Goal: Task Accomplishment & Management: Manage account settings

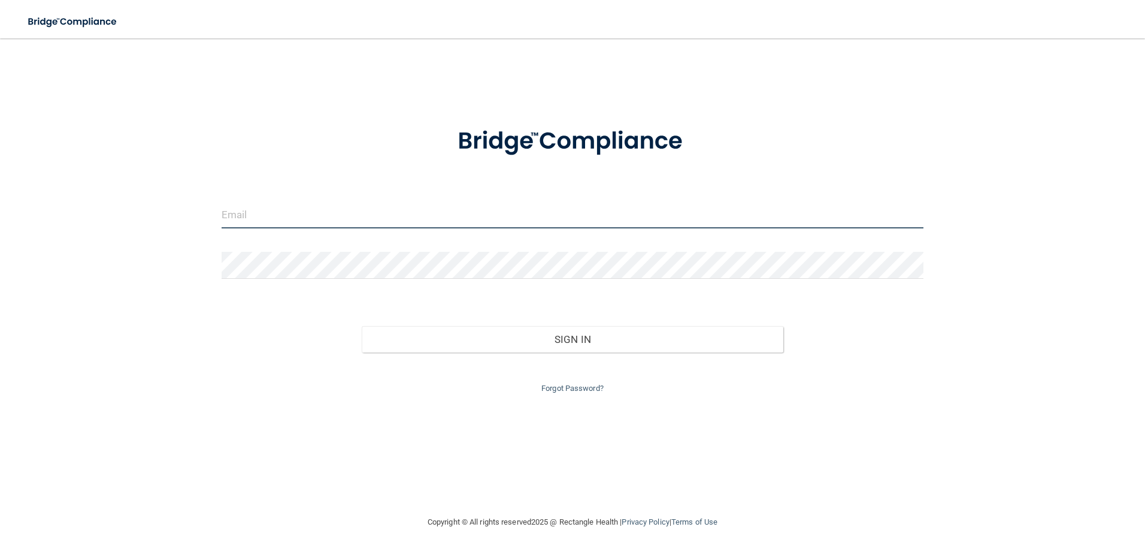
click at [390, 210] on input "email" at bounding box center [573, 214] width 703 height 27
type input "[EMAIL_ADDRESS][DOMAIN_NAME]"
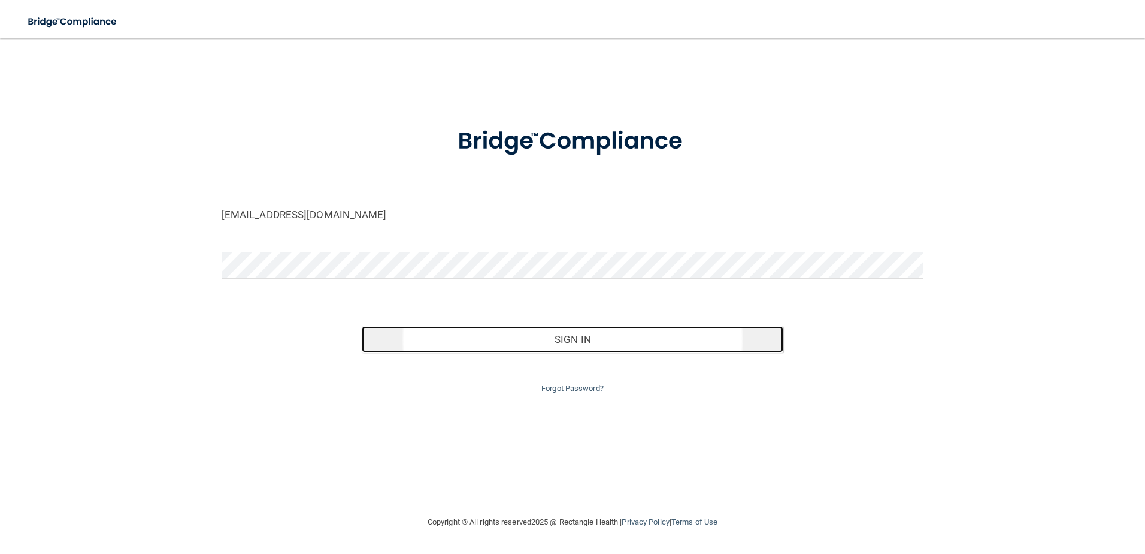
click at [482, 338] on button "Sign In" at bounding box center [573, 339] width 422 height 26
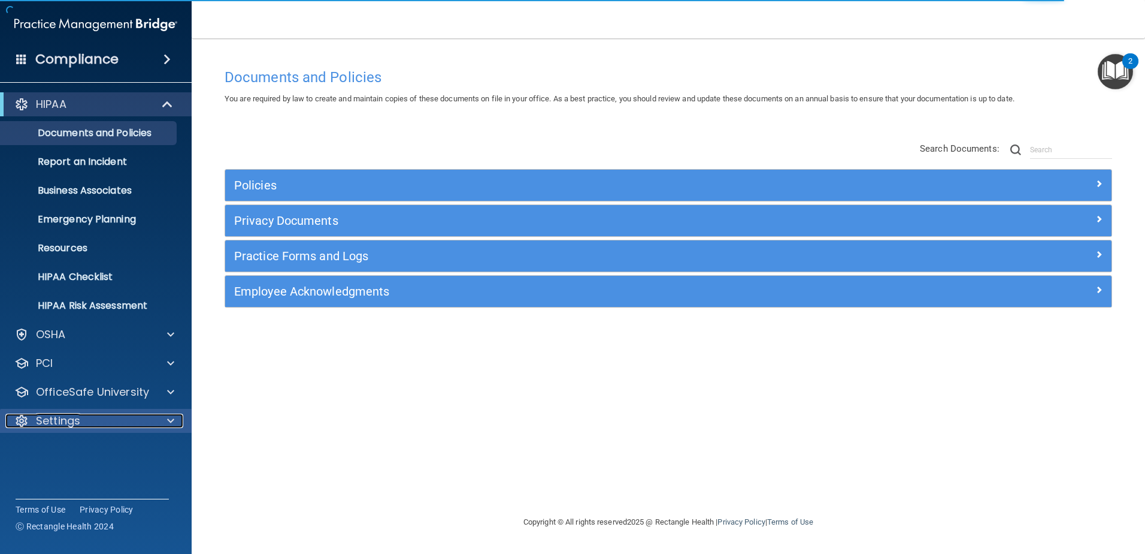
click at [174, 416] on span at bounding box center [170, 420] width 7 height 14
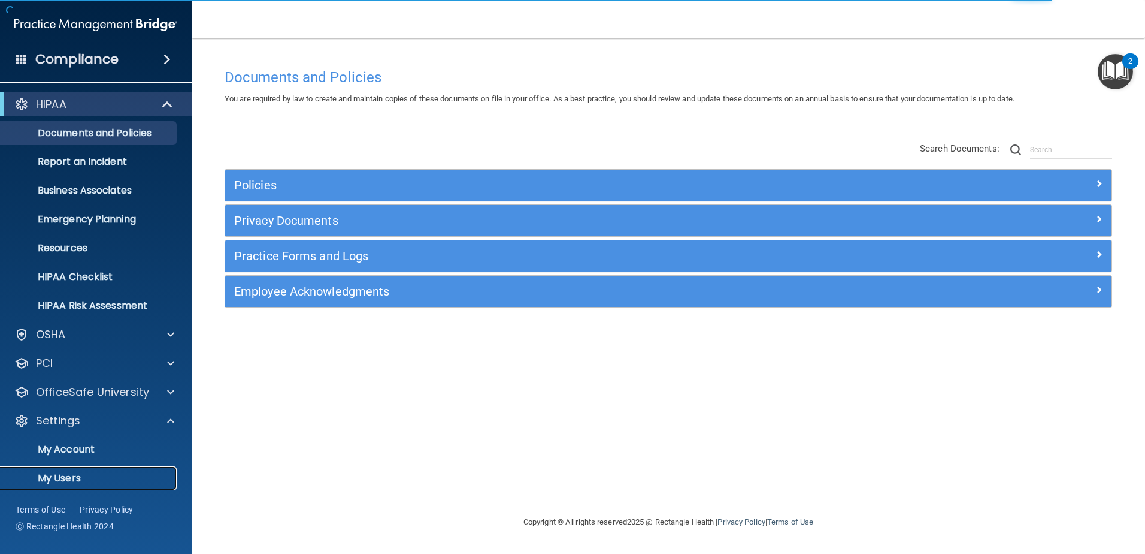
click at [114, 480] on p "My Users" at bounding box center [90, 478] width 164 height 12
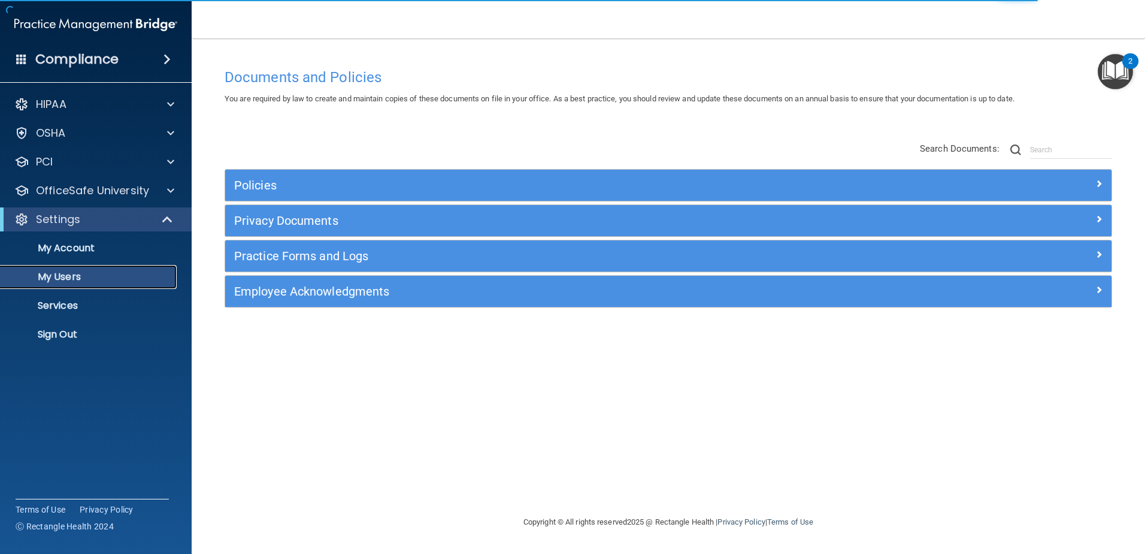
select select "20"
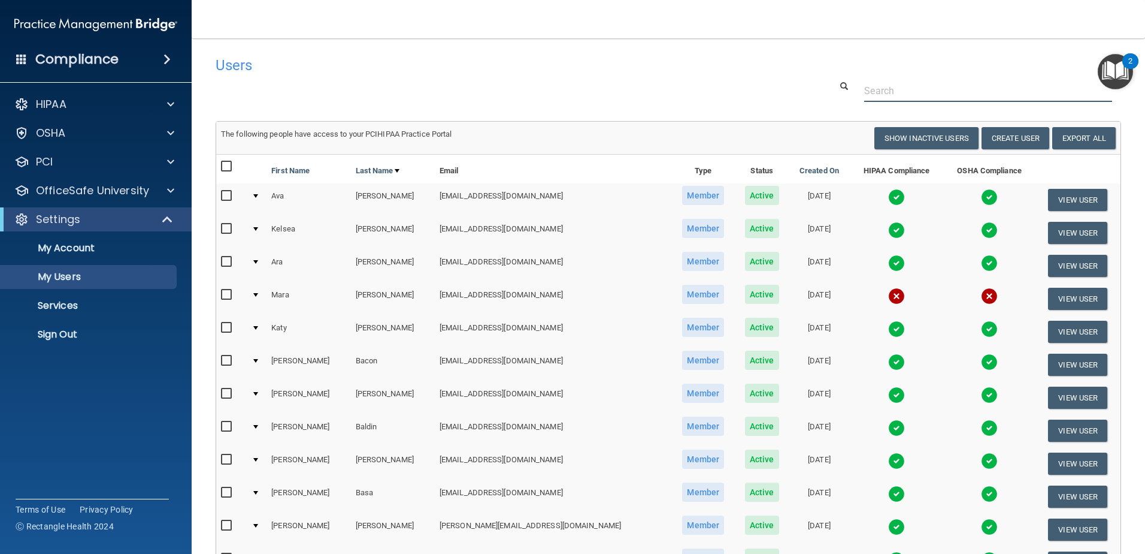
click at [874, 85] on input "text" at bounding box center [988, 91] width 248 height 22
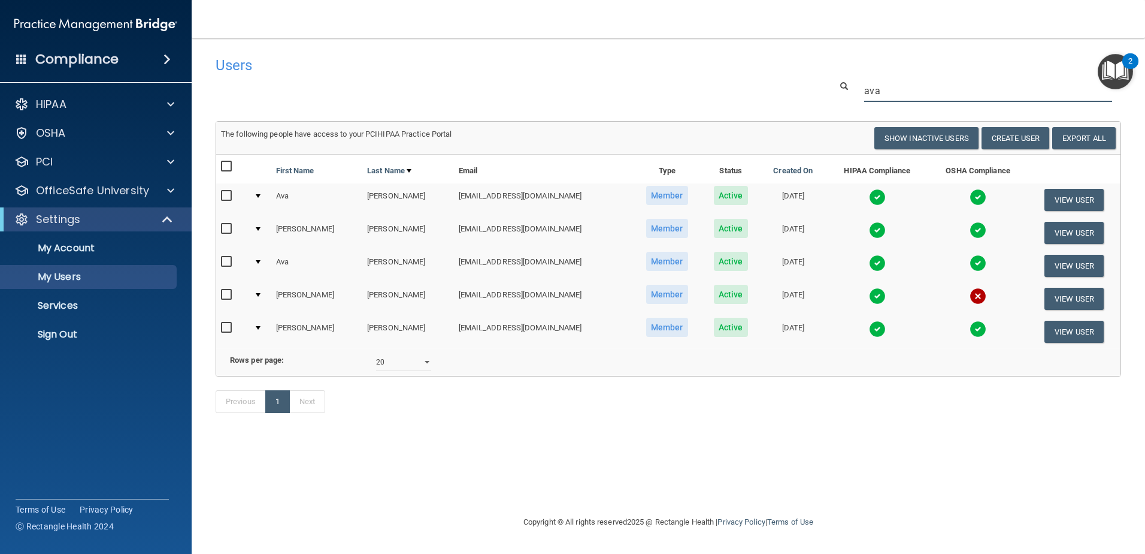
type input "ava"
click at [232, 262] on input "checkbox" at bounding box center [228, 262] width 14 height 10
checkbox input "true"
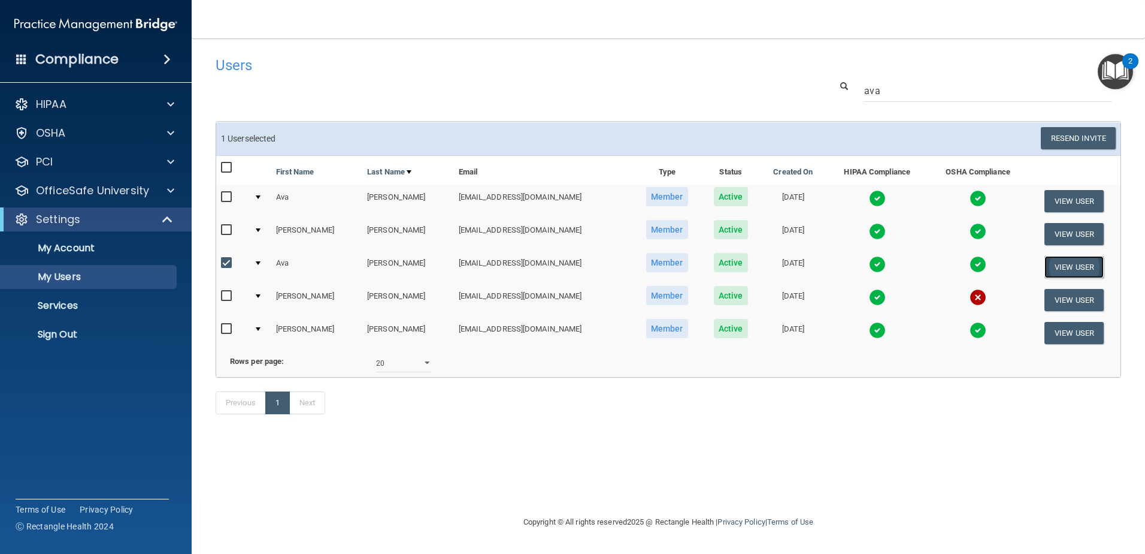
click at [1060, 265] on button "View User" at bounding box center [1074, 267] width 59 height 22
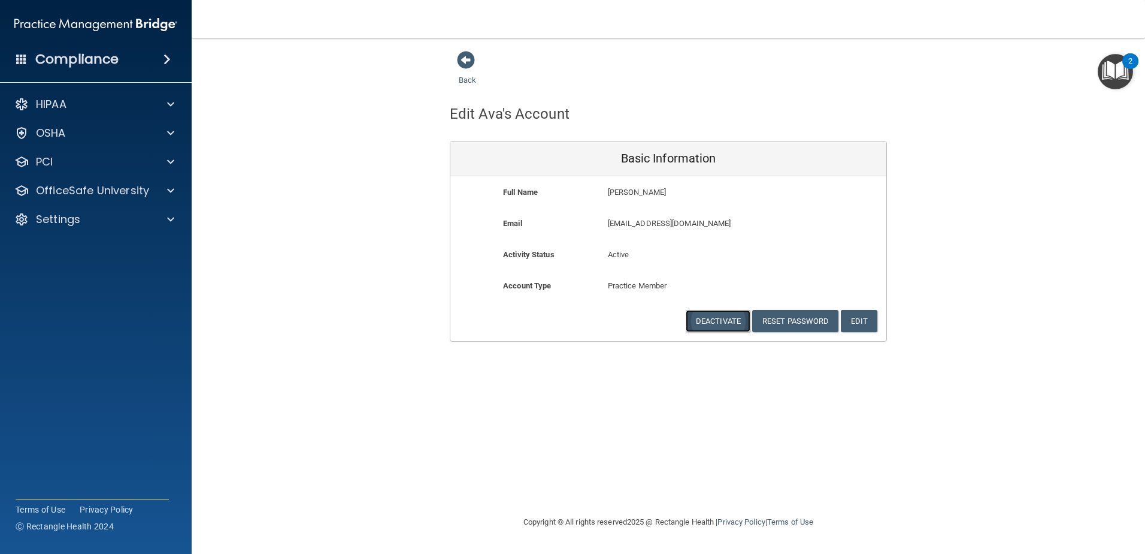
click at [712, 319] on button "Deactivate" at bounding box center [718, 321] width 65 height 22
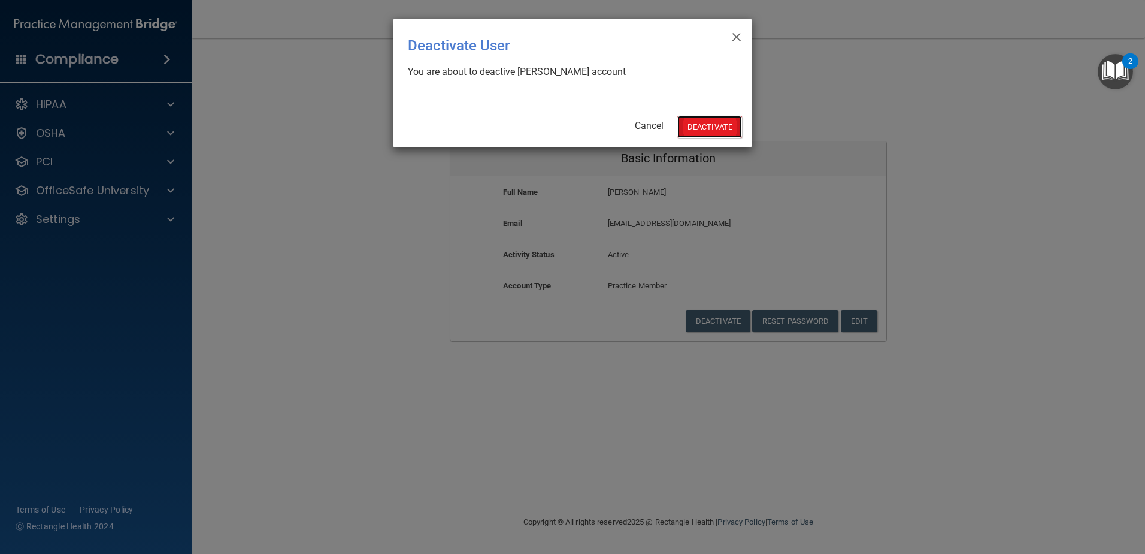
click at [720, 135] on button "Deactivate" at bounding box center [710, 127] width 65 height 22
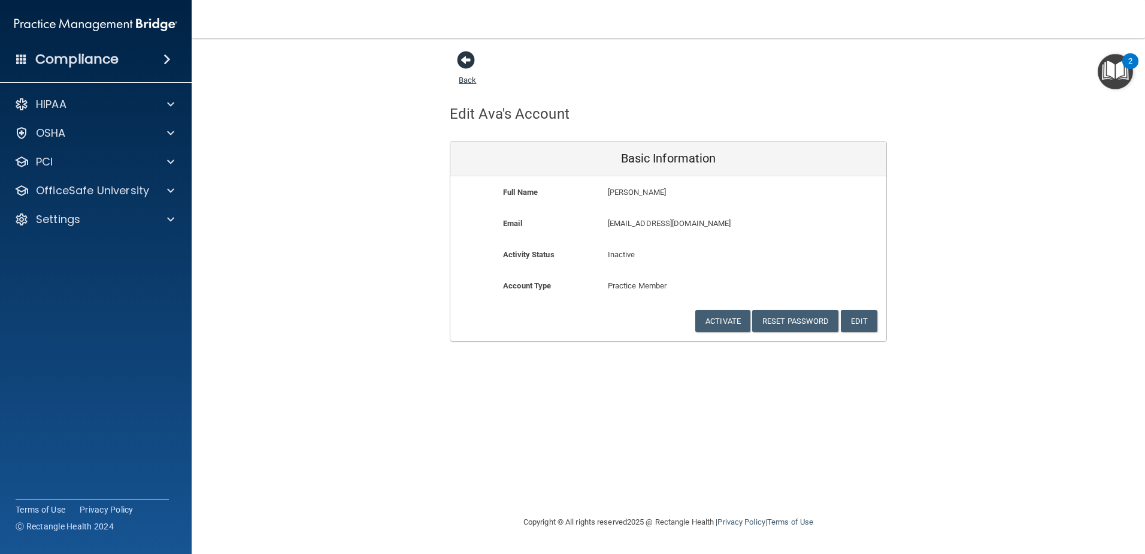
click at [462, 56] on span at bounding box center [466, 60] width 18 height 18
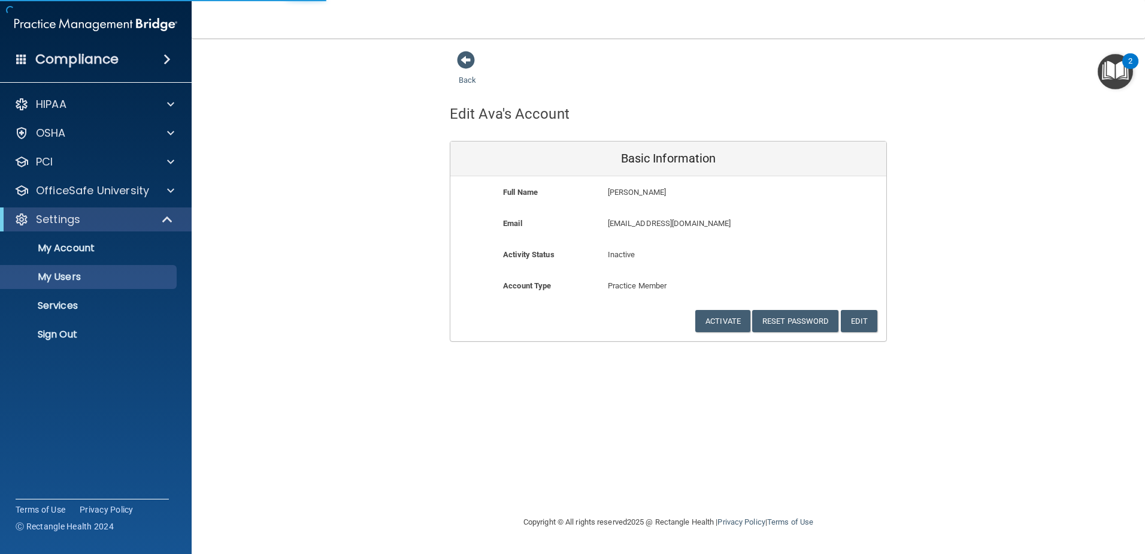
select select "20"
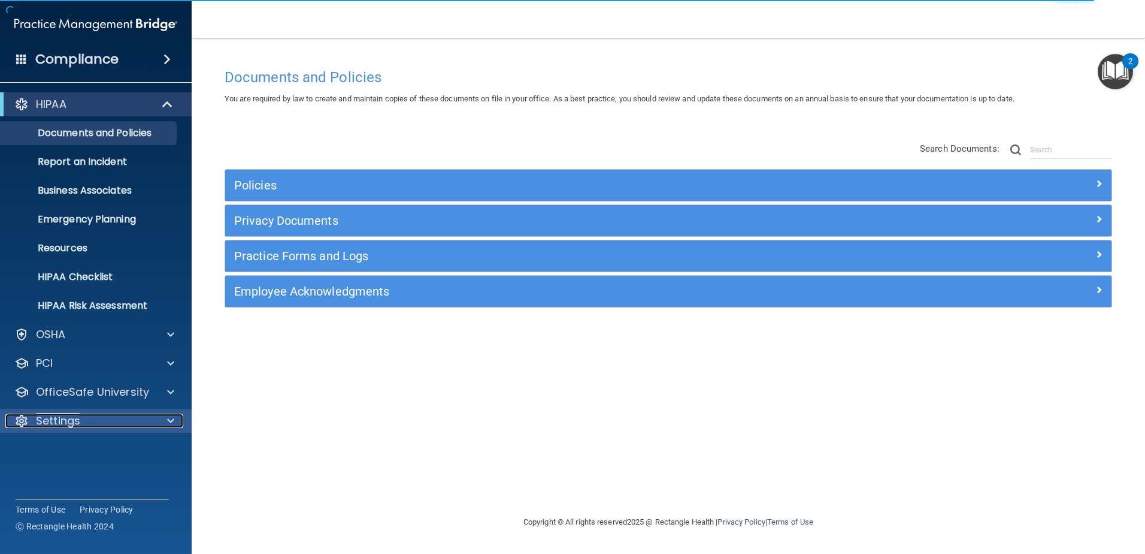
click at [174, 422] on div at bounding box center [169, 420] width 30 height 14
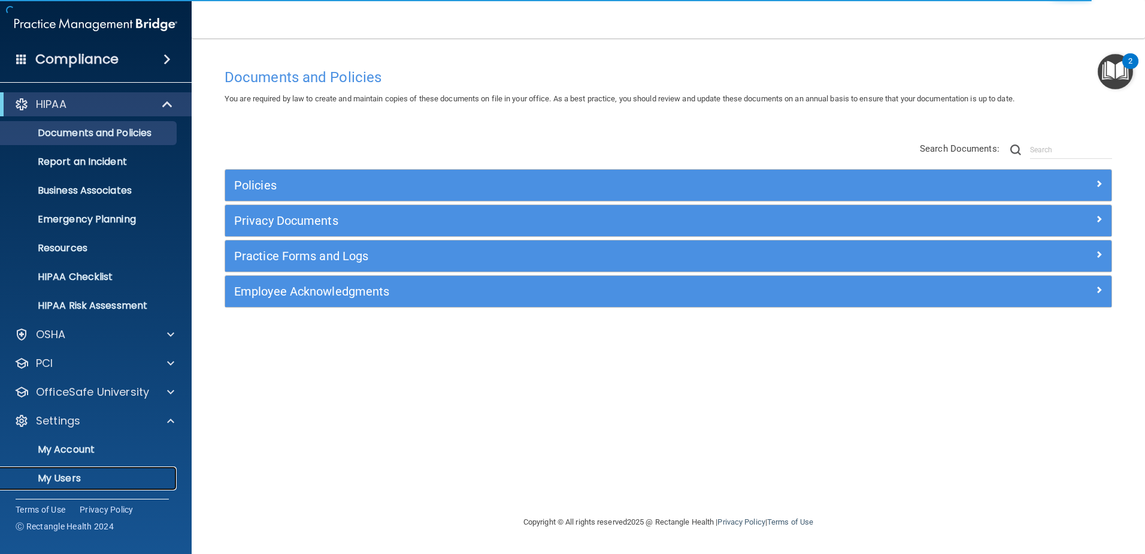
click at [106, 473] on p "My Users" at bounding box center [90, 478] width 164 height 12
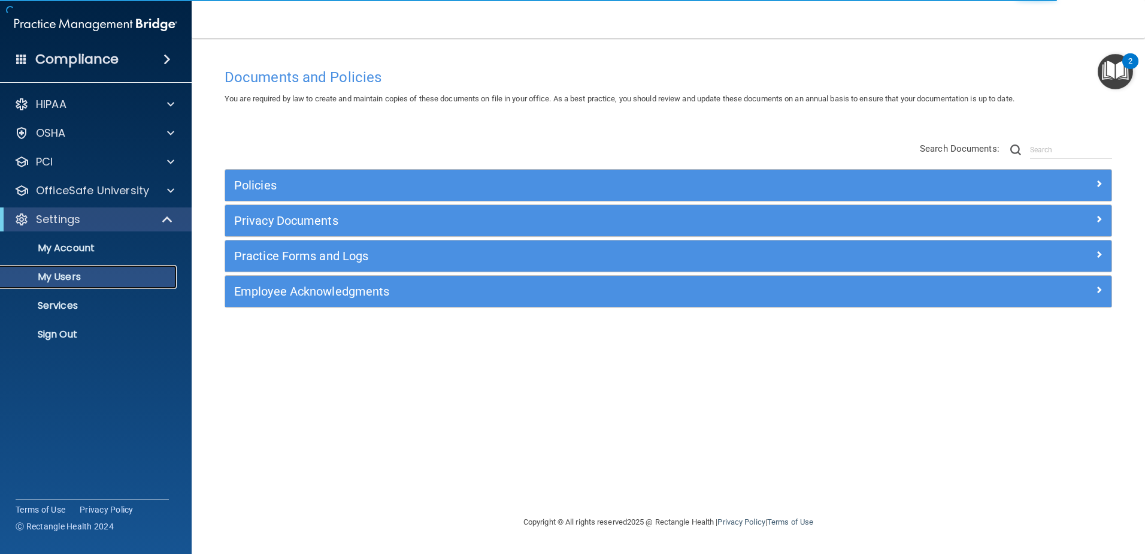
select select "20"
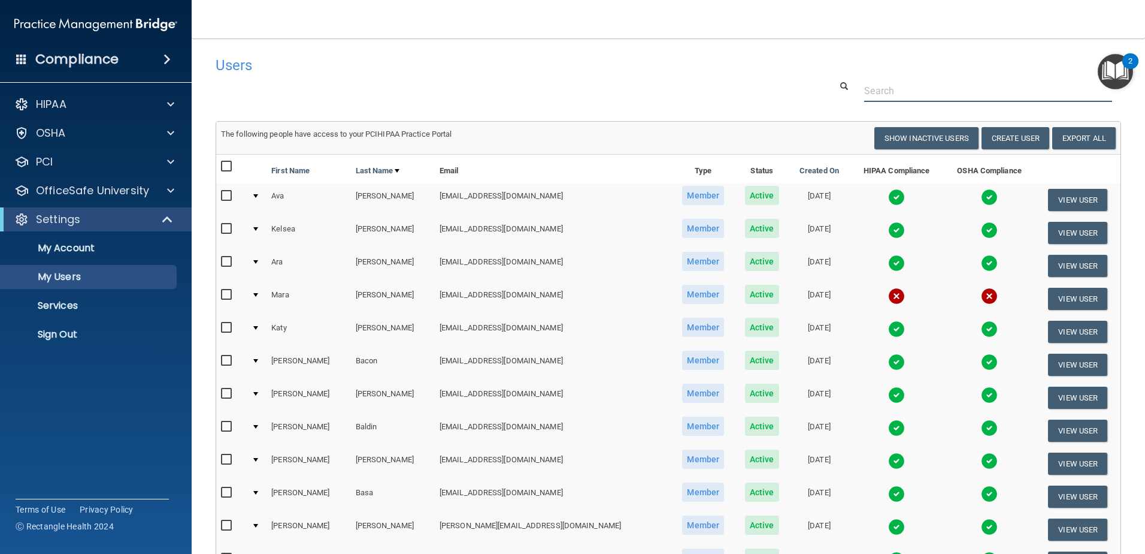
click at [876, 87] on input "text" at bounding box center [988, 91] width 248 height 22
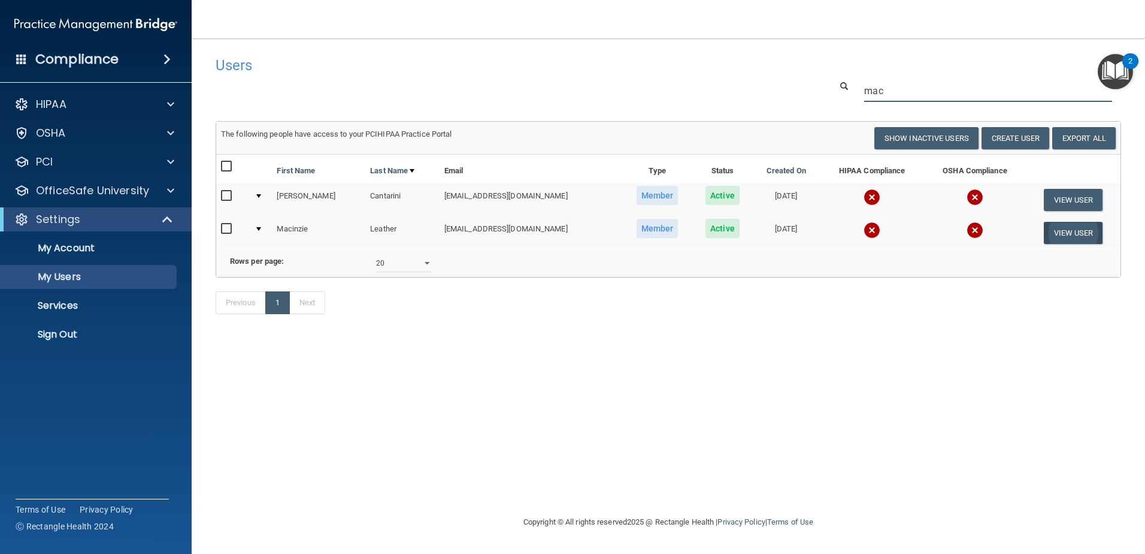
type input "mac"
click at [1059, 229] on button "View User" at bounding box center [1073, 233] width 59 height 22
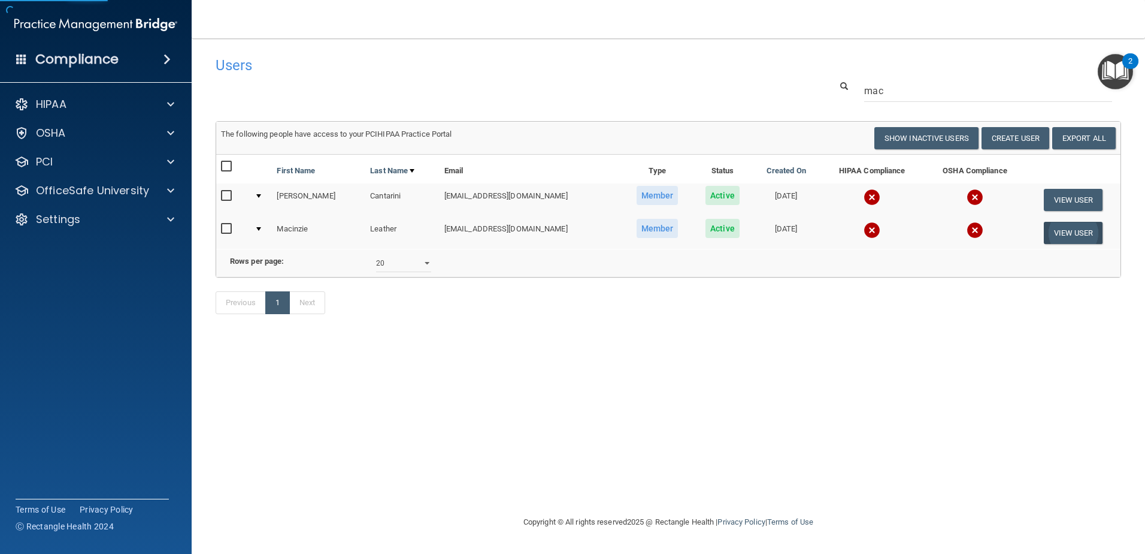
select select "practice_member"
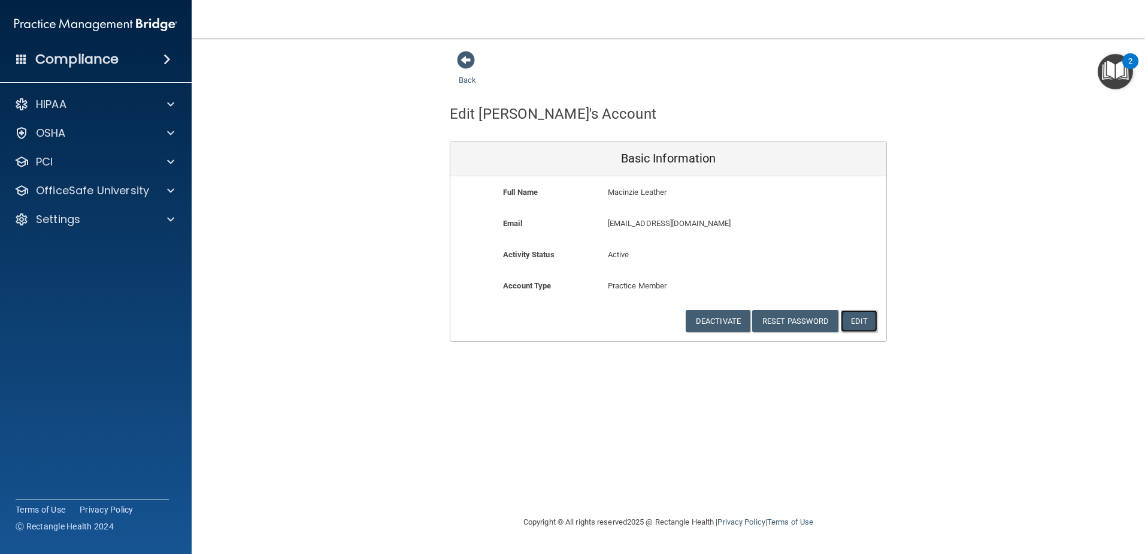
click at [866, 321] on button "Edit" at bounding box center [859, 321] width 37 height 22
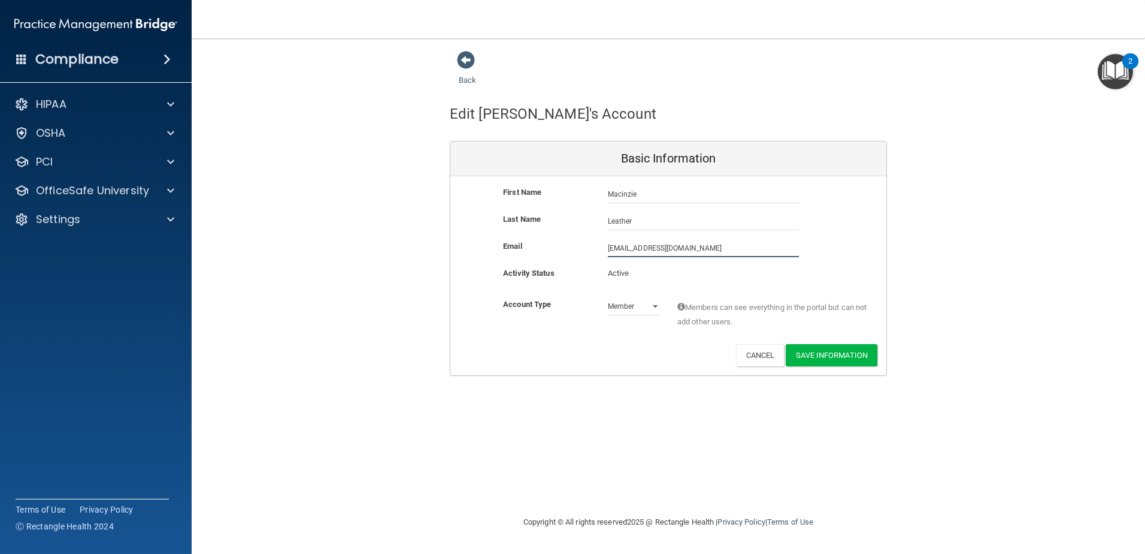
drag, startPoint x: 639, startPoint y: 252, endPoint x: 654, endPoint y: 251, distance: 14.4
click at [639, 252] on input "maleather@gaileyeyeclinic.com" at bounding box center [703, 248] width 191 height 18
type input "maleathers@gaileyeyeclinic.com"
click at [637, 223] on input "Leather" at bounding box center [703, 221] width 191 height 18
type input "Leathers"
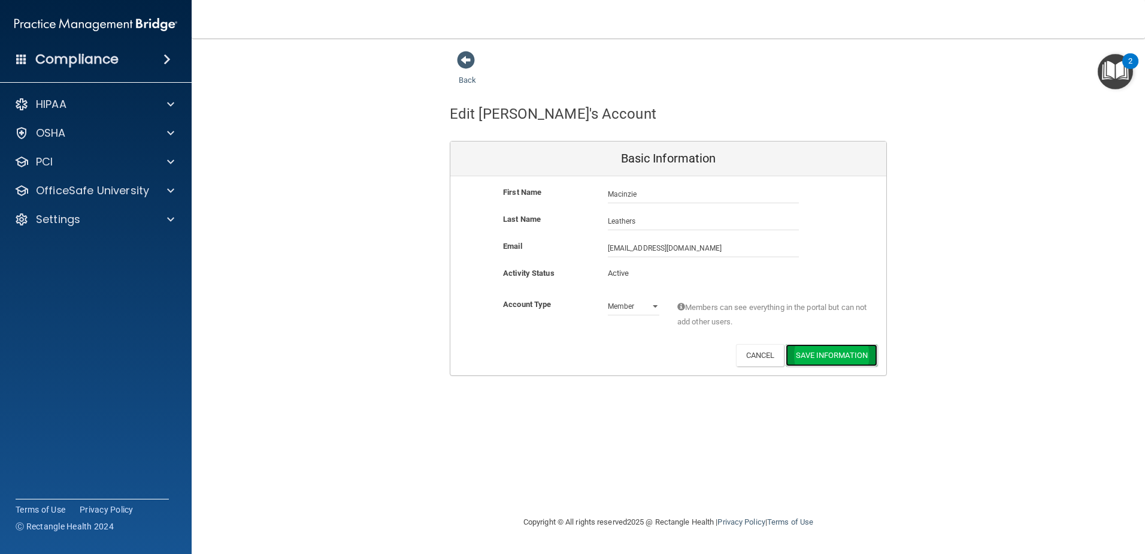
click at [834, 355] on button "Save Information" at bounding box center [832, 355] width 92 height 22
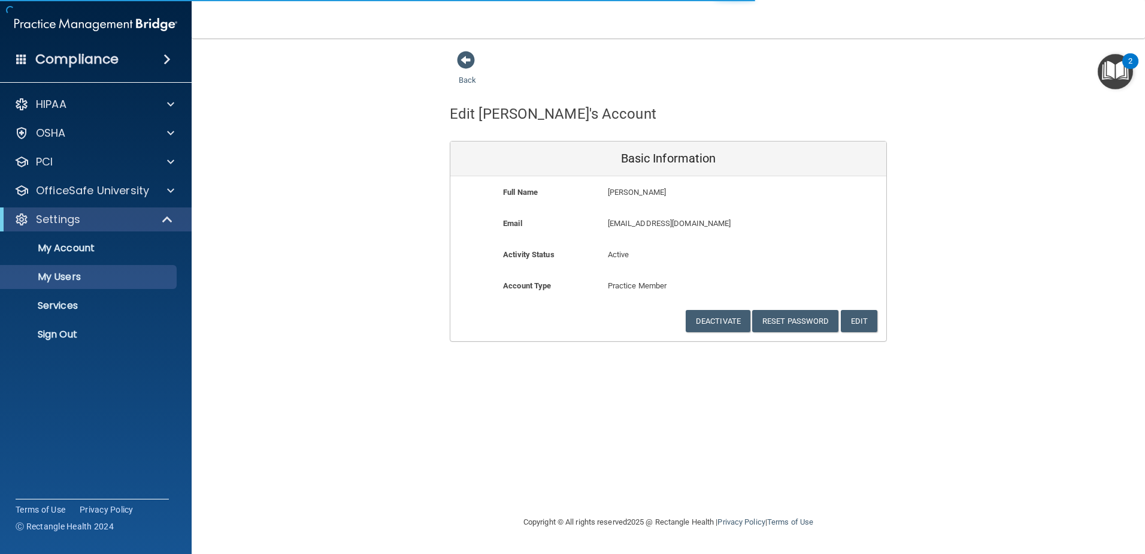
select select "20"
